Goal: Find specific page/section: Find specific page/section

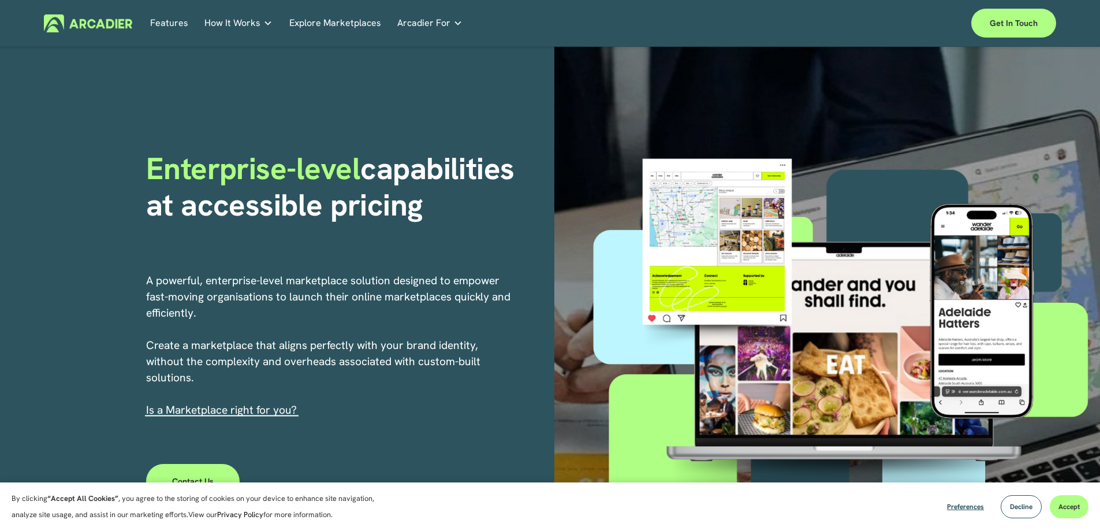
click at [0, 0] on link "Retail Marketplaces Whatever you are offering to your customer, we bring it all…" at bounding box center [0, 0] width 0 height 0
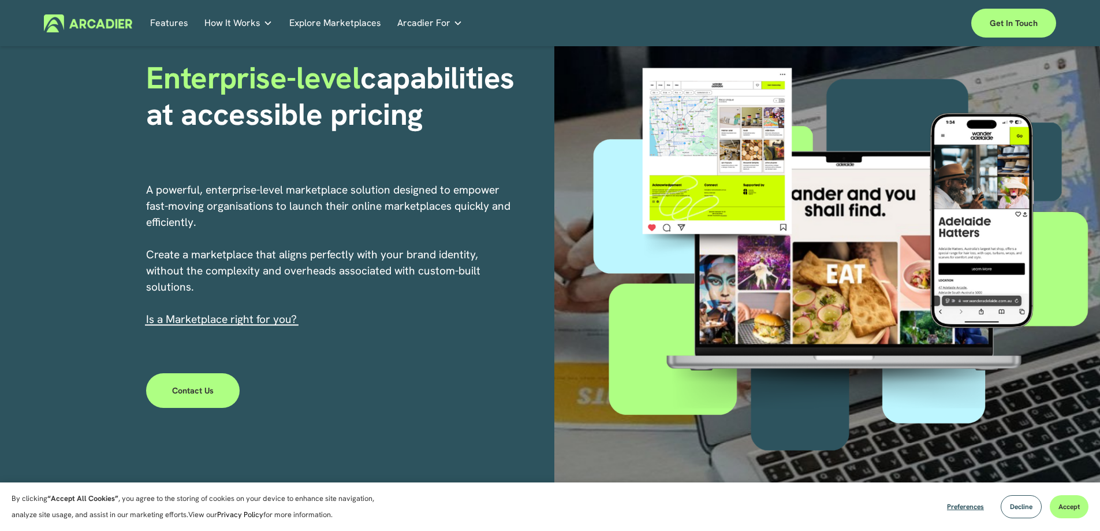
scroll to position [231, 0]
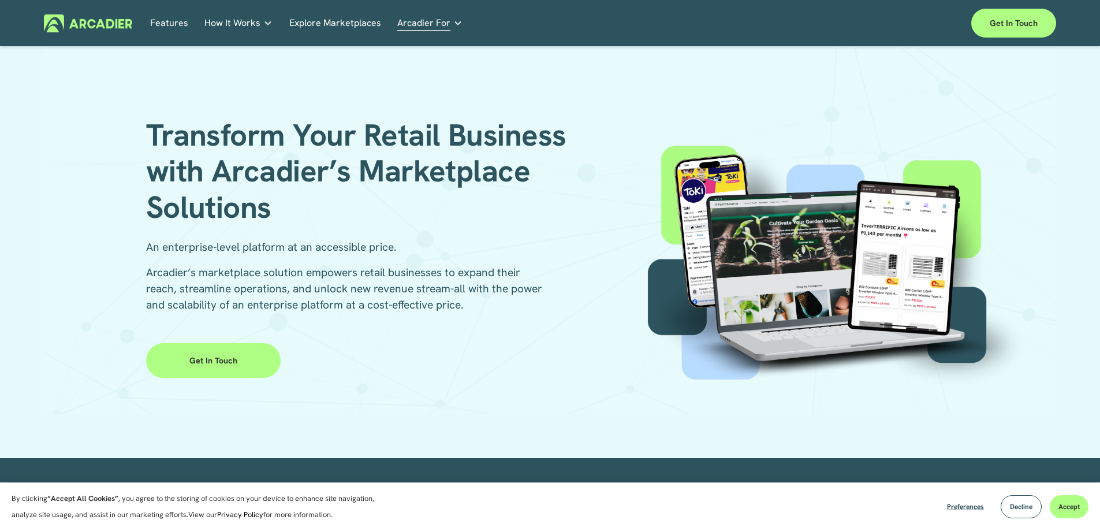
click at [218, 370] on link "Get in Touch" at bounding box center [213, 360] width 135 height 35
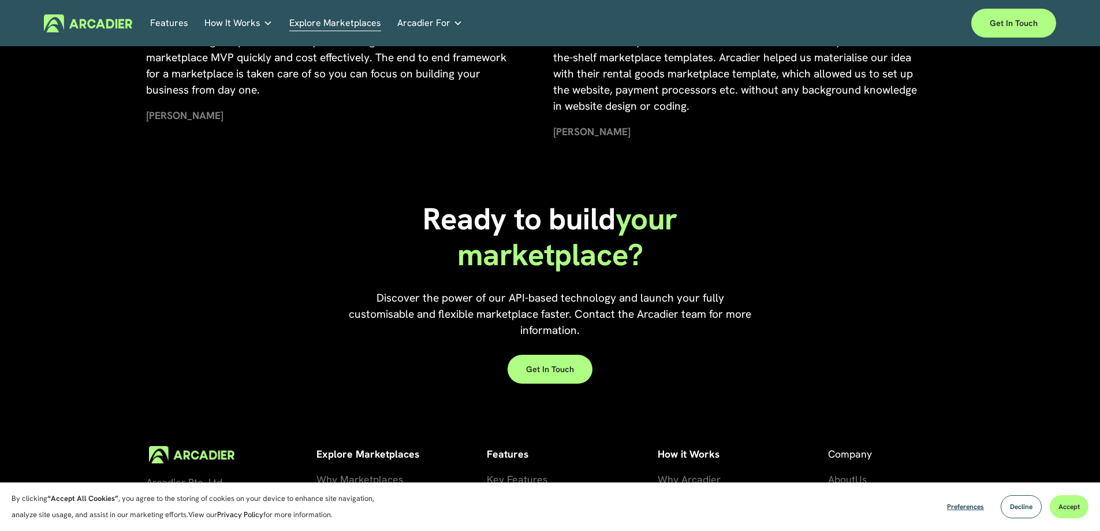
scroll to position [2407, 0]
